Goal: Use online tool/utility: Utilize a website feature to perform a specific function

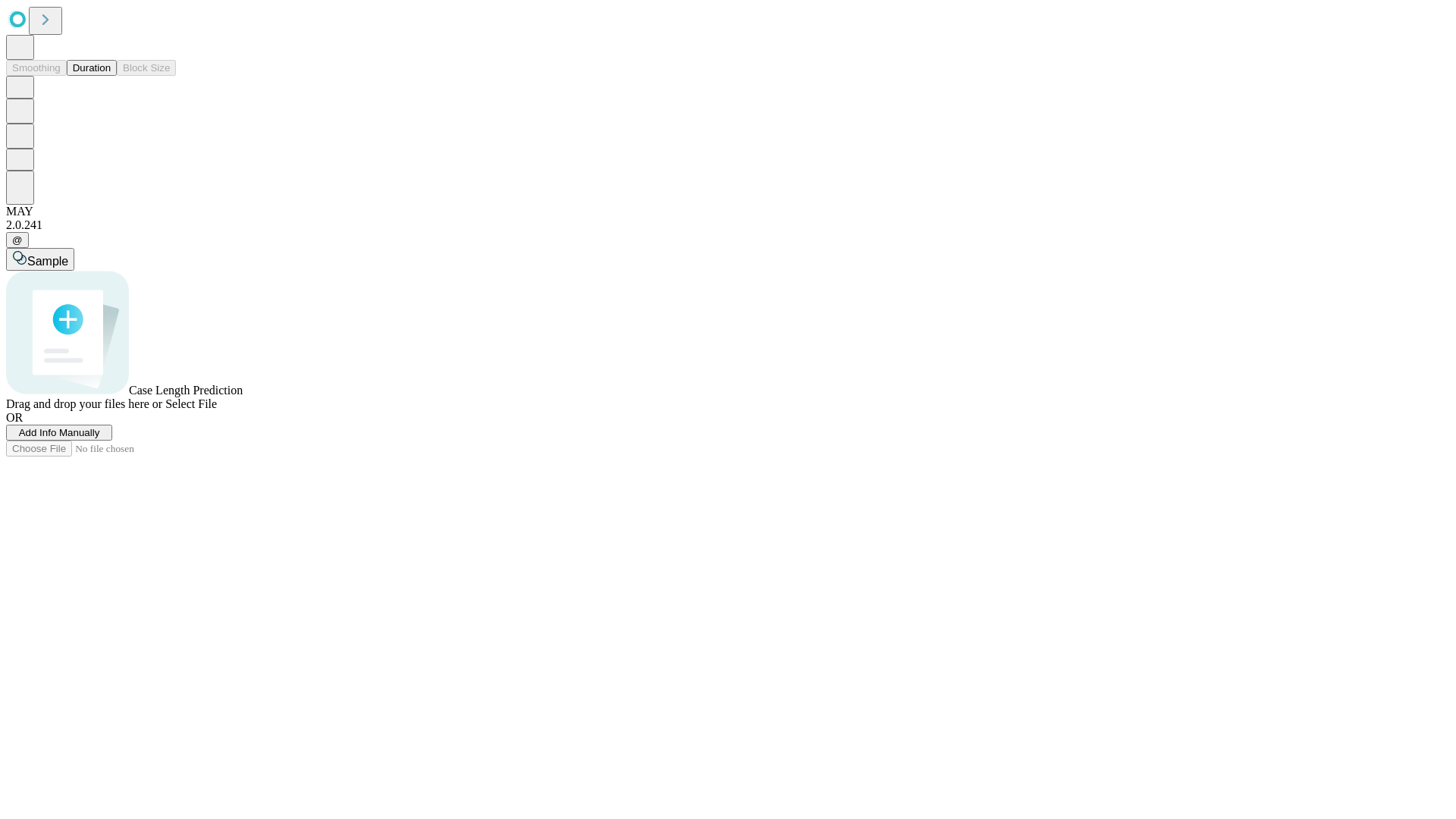
click at [111, 76] on button "Duration" at bounding box center [92, 68] width 50 height 16
click at [217, 410] on span "Select File" at bounding box center [191, 403] width 51 height 13
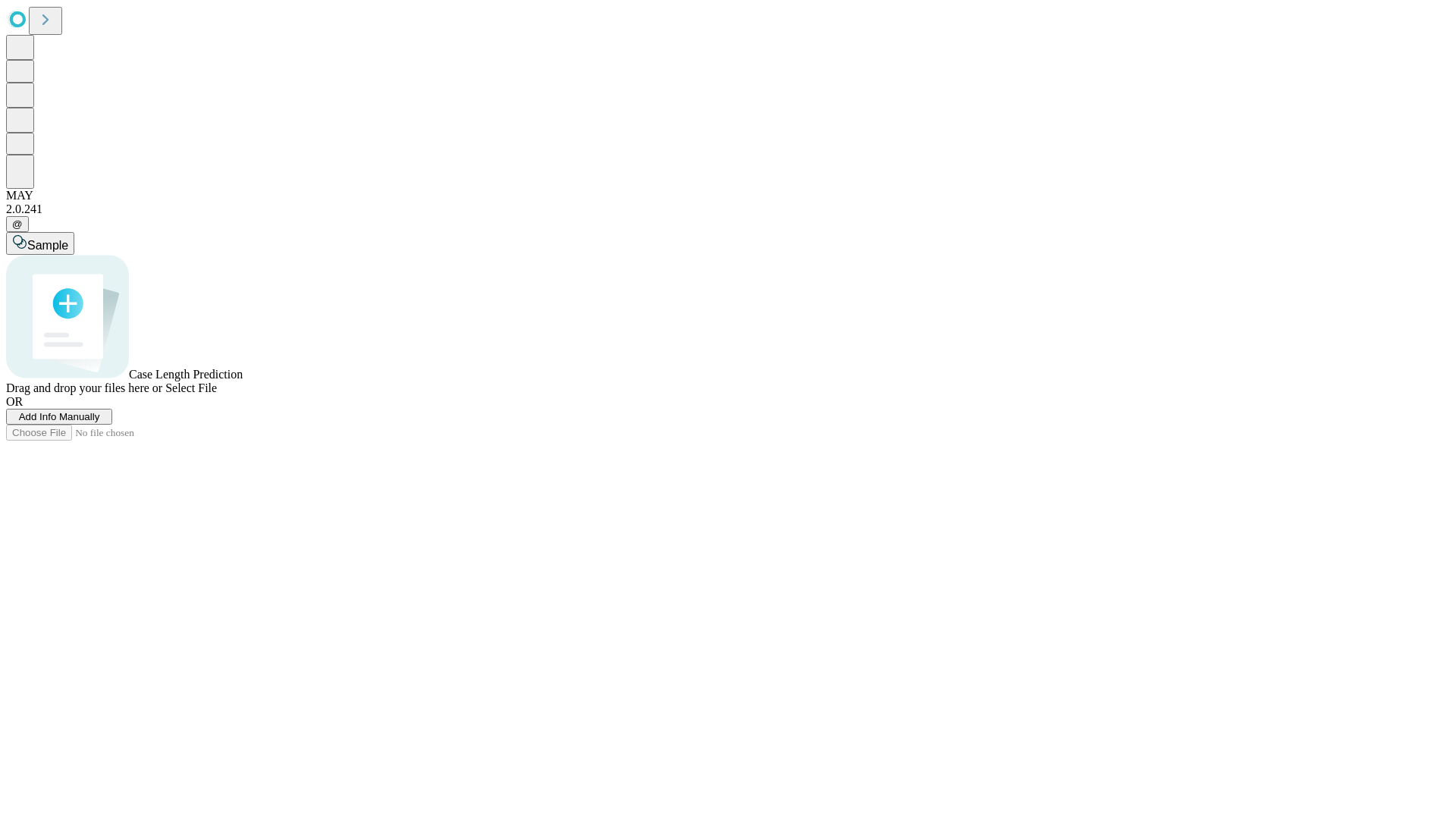
click at [217, 395] on span "Select File" at bounding box center [191, 388] width 51 height 13
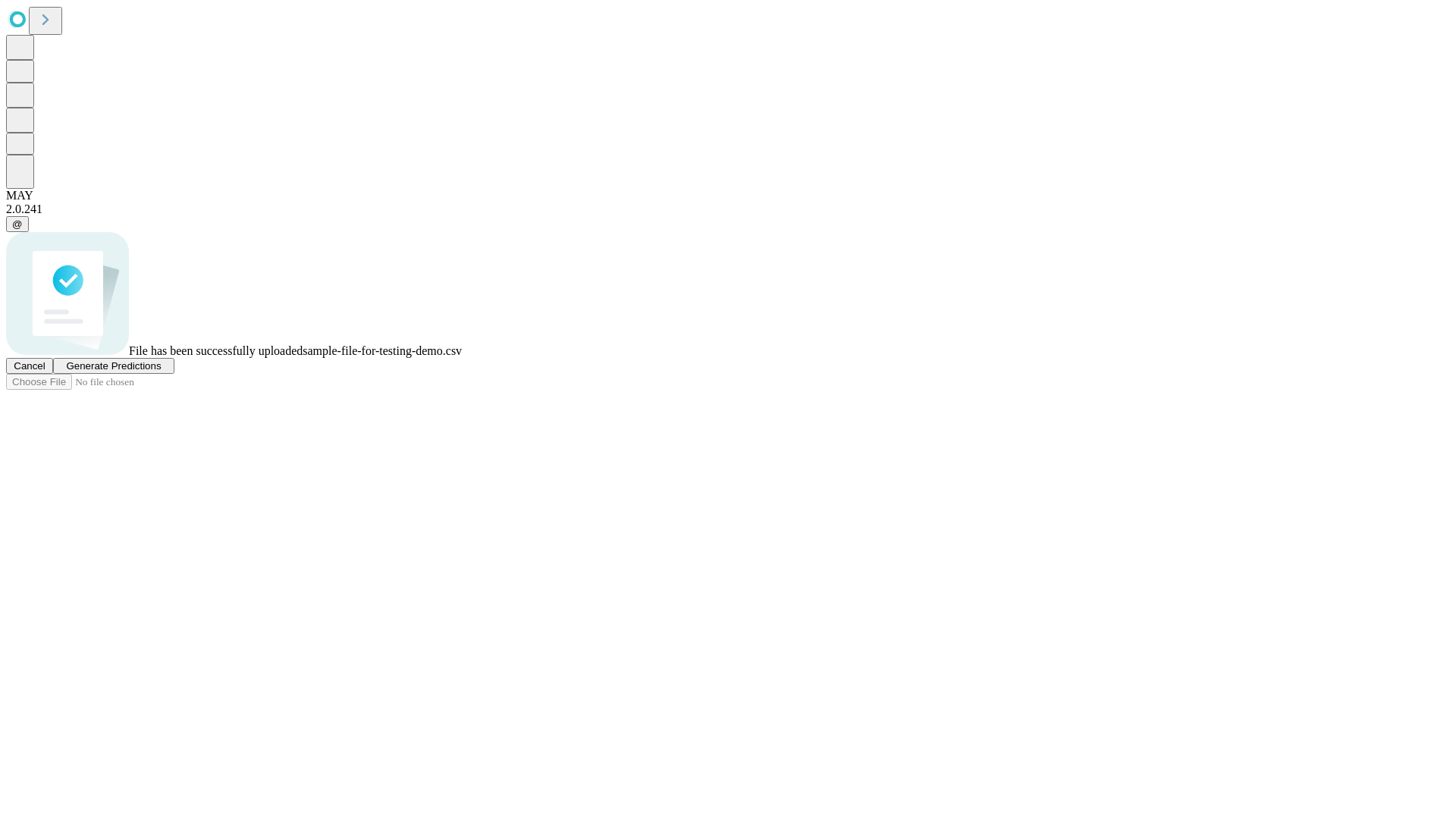
click at [161, 371] on span "Generate Predictions" at bounding box center [113, 366] width 95 height 11
